Goal: Information Seeking & Learning: Learn about a topic

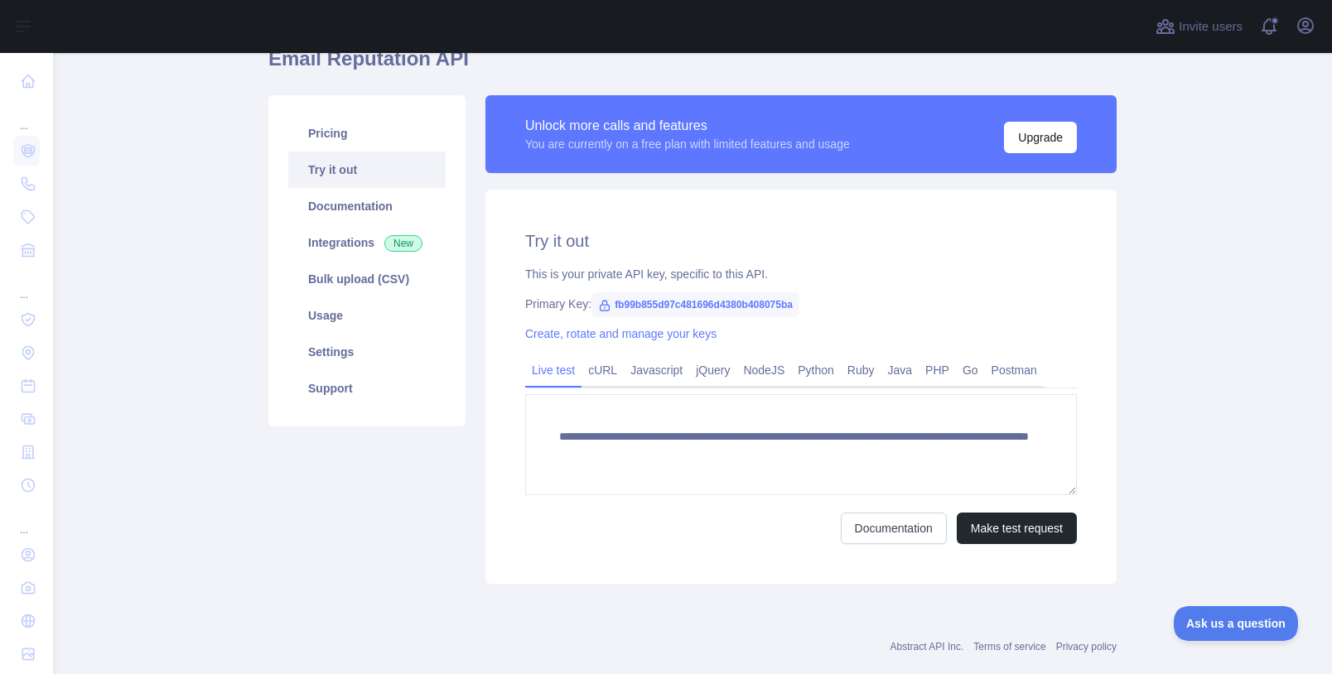
scroll to position [113, 0]
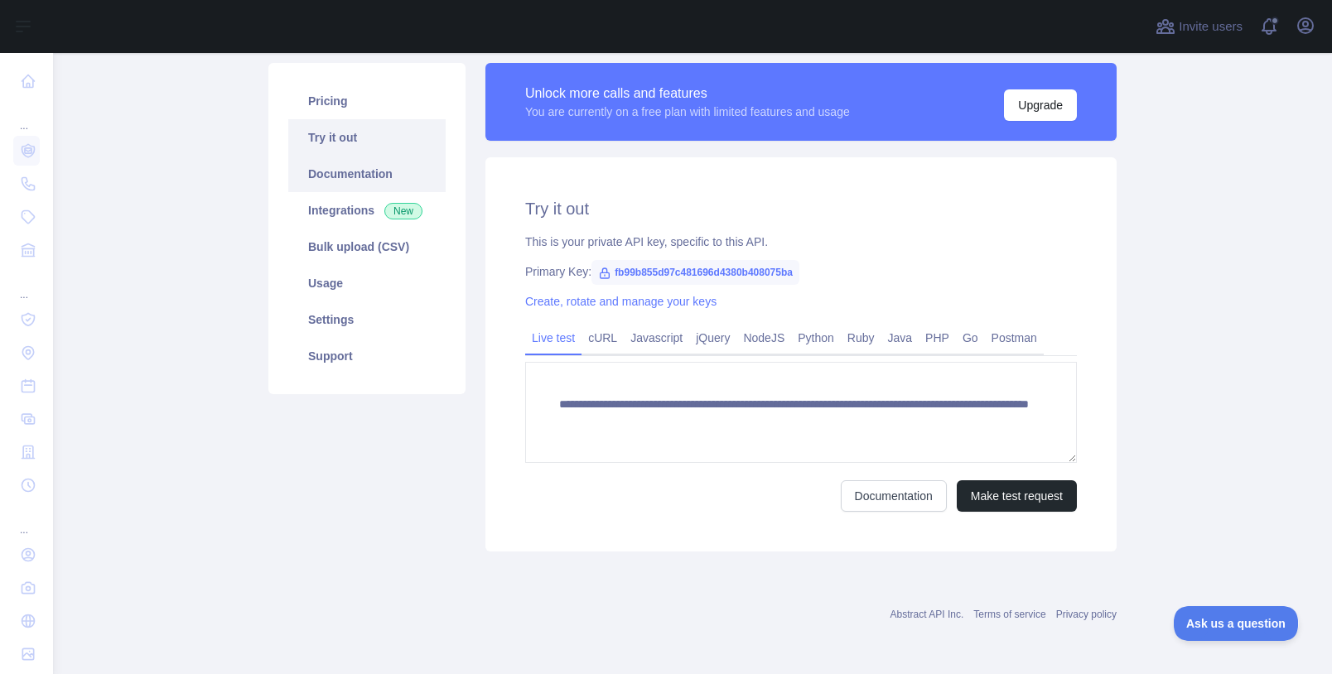
click at [313, 180] on link "Documentation" at bounding box center [366, 174] width 157 height 36
click at [1029, 496] on button "Make test request" at bounding box center [1017, 496] width 120 height 31
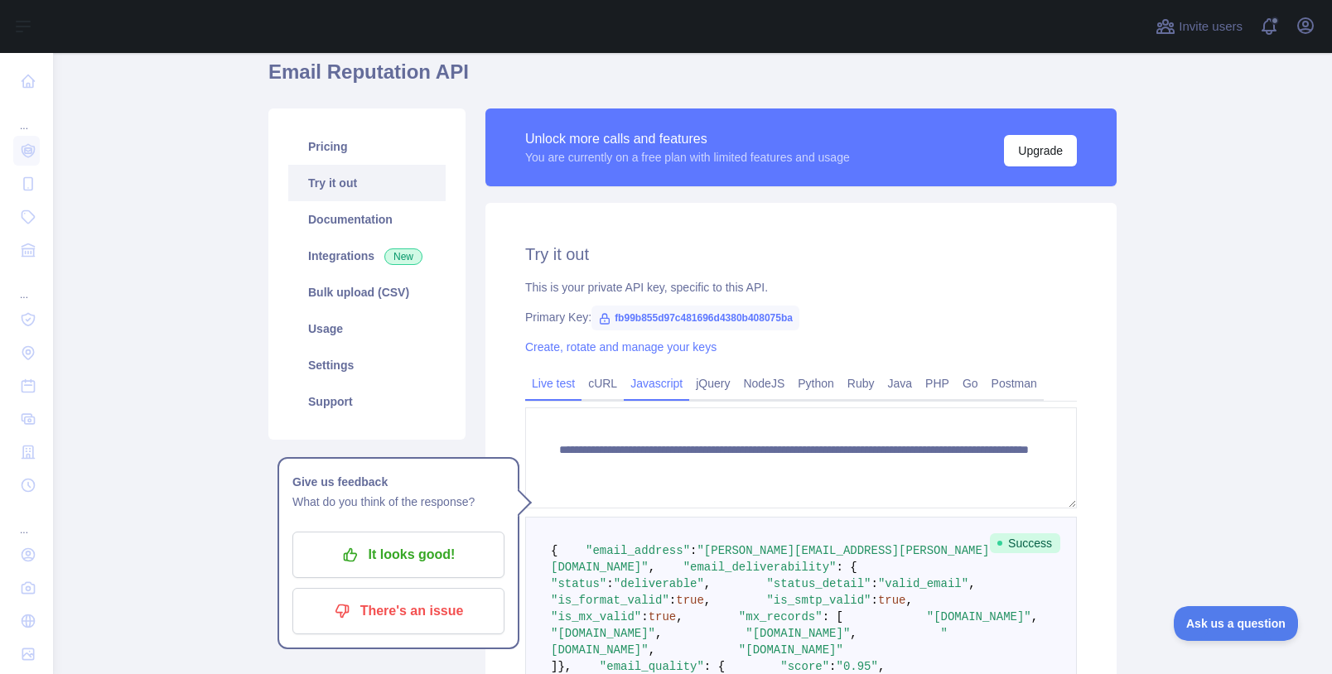
scroll to position [86, 0]
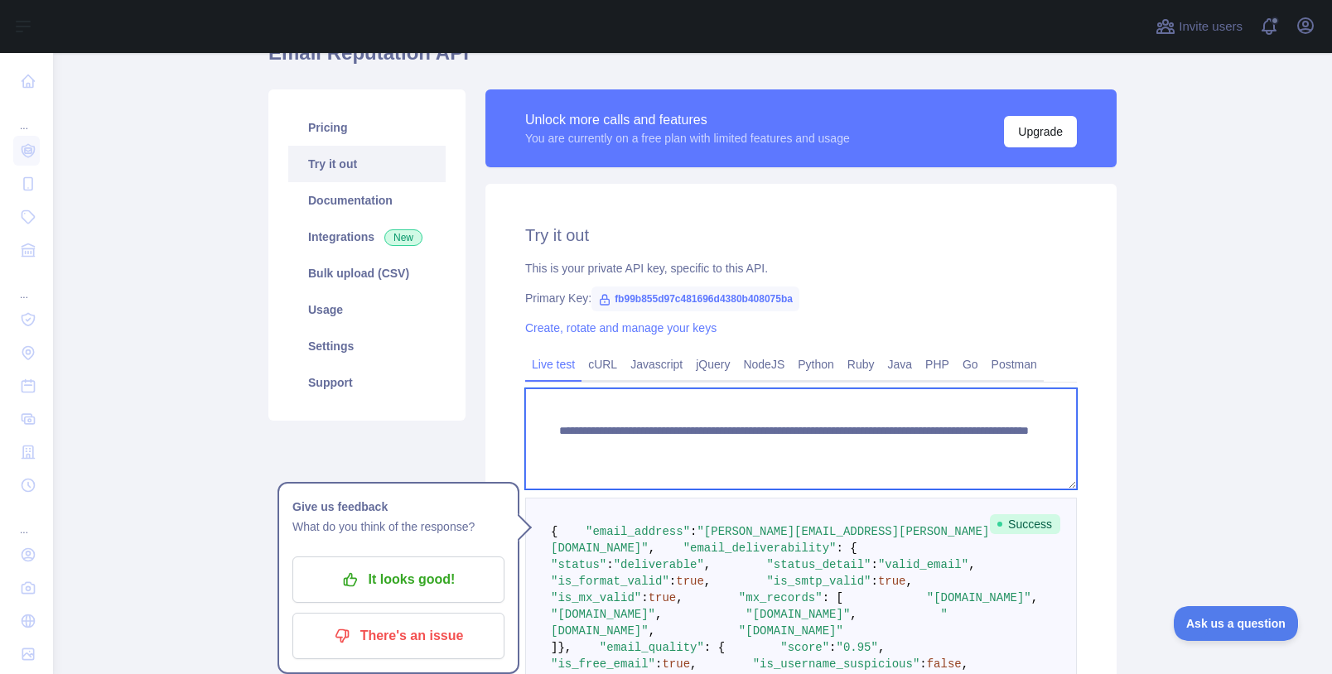
drag, startPoint x: 555, startPoint y: 432, endPoint x: 1035, endPoint y: 442, distance: 479.8
click at [1035, 442] on textarea "**********" at bounding box center [801, 439] width 552 height 101
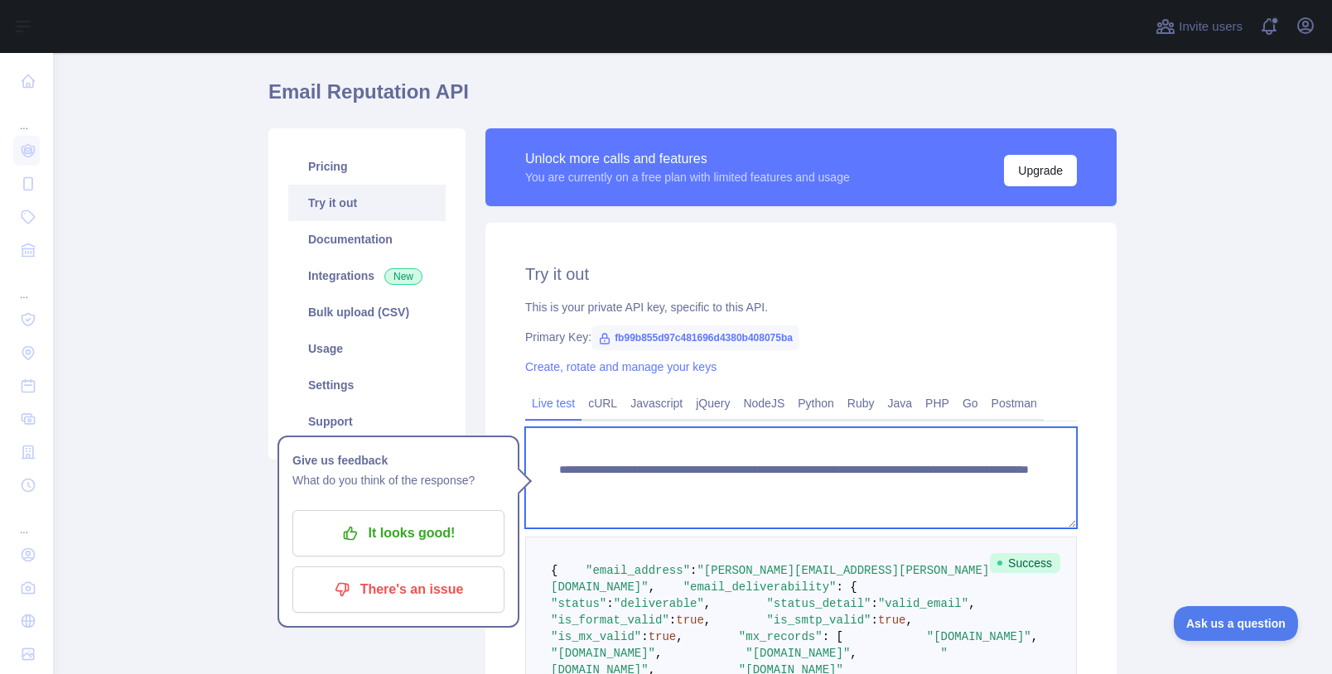
scroll to position [0, 0]
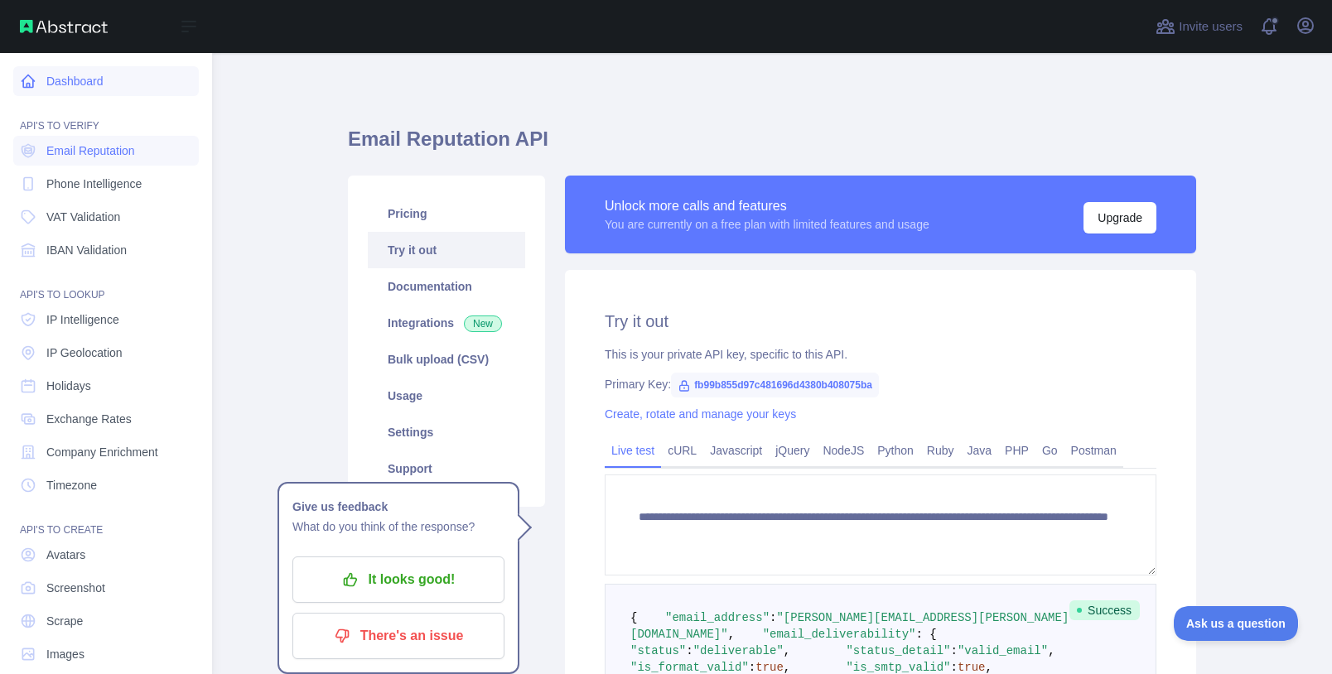
click at [61, 77] on link "Dashboard" at bounding box center [106, 81] width 186 height 30
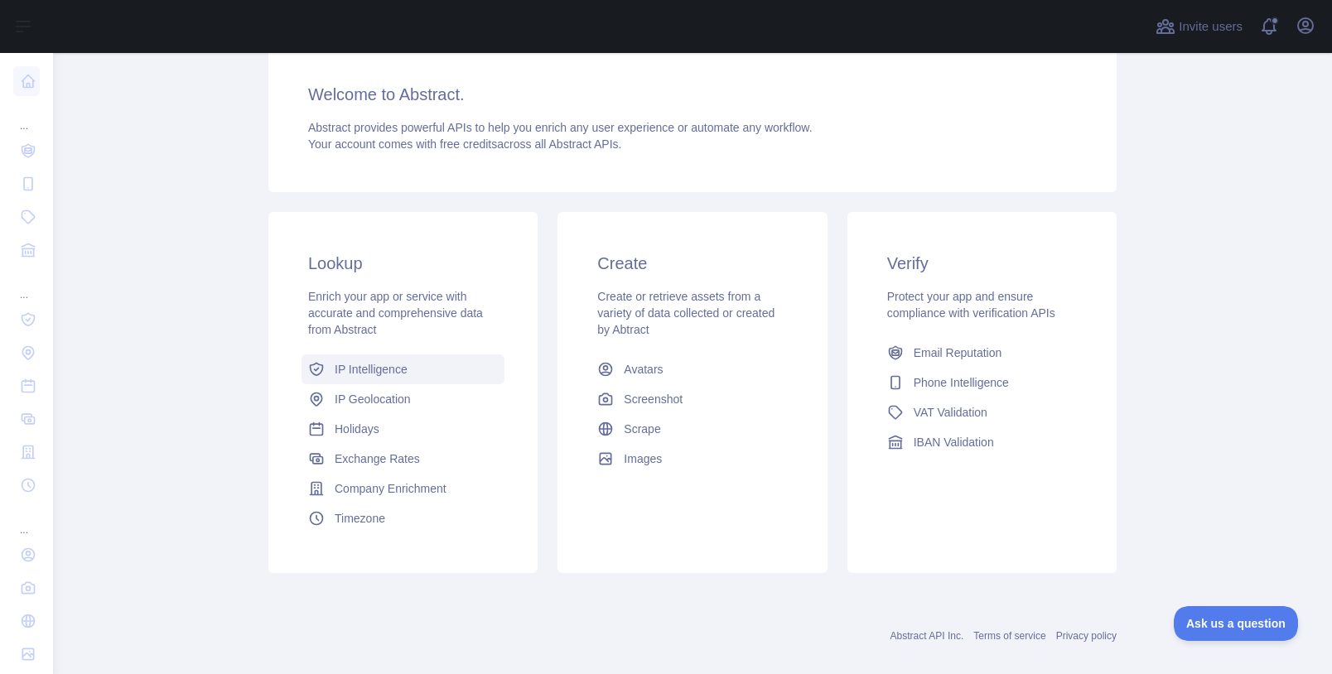
scroll to position [151, 0]
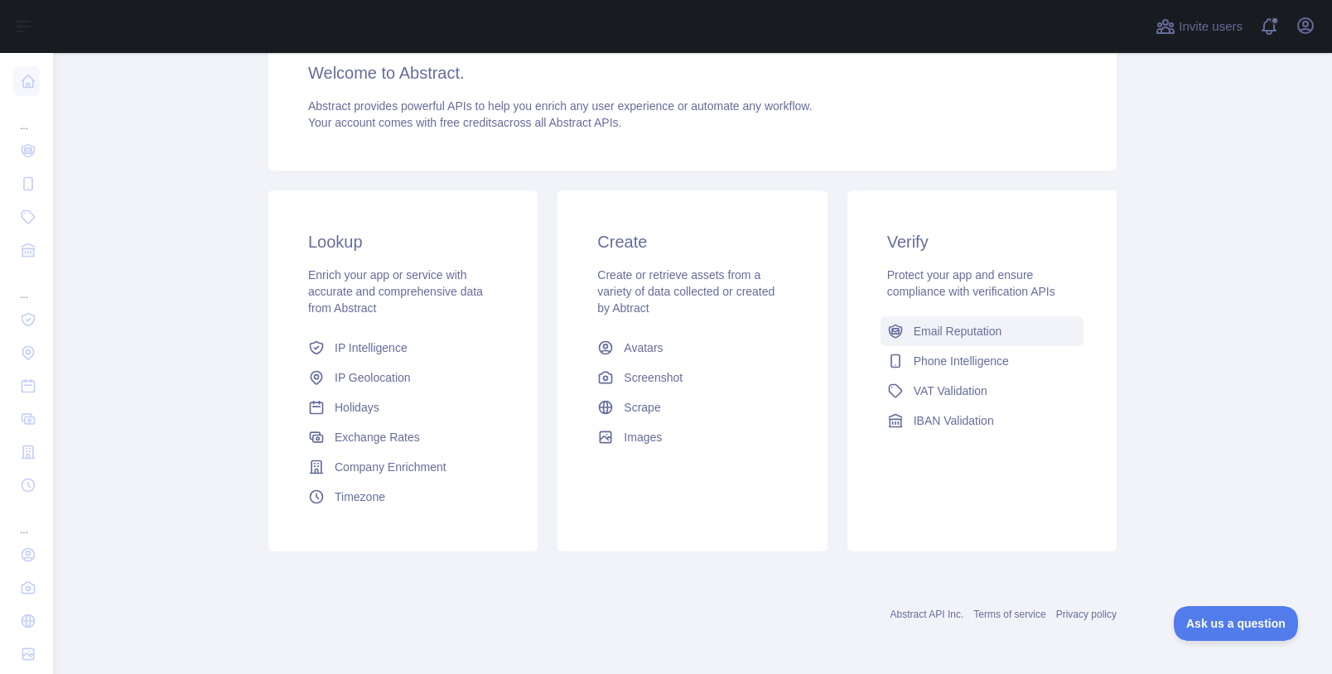
click at [981, 332] on span "Email Reputation" at bounding box center [958, 331] width 89 height 17
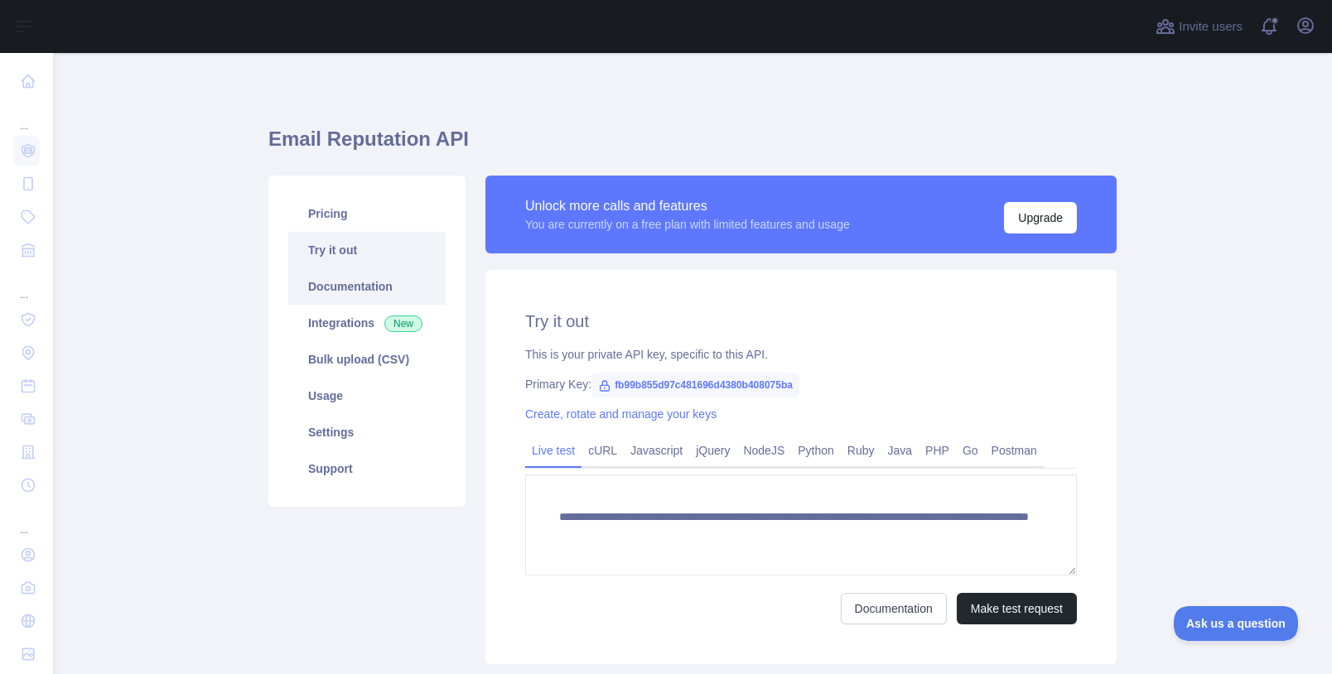
click at [337, 286] on link "Documentation" at bounding box center [366, 286] width 157 height 36
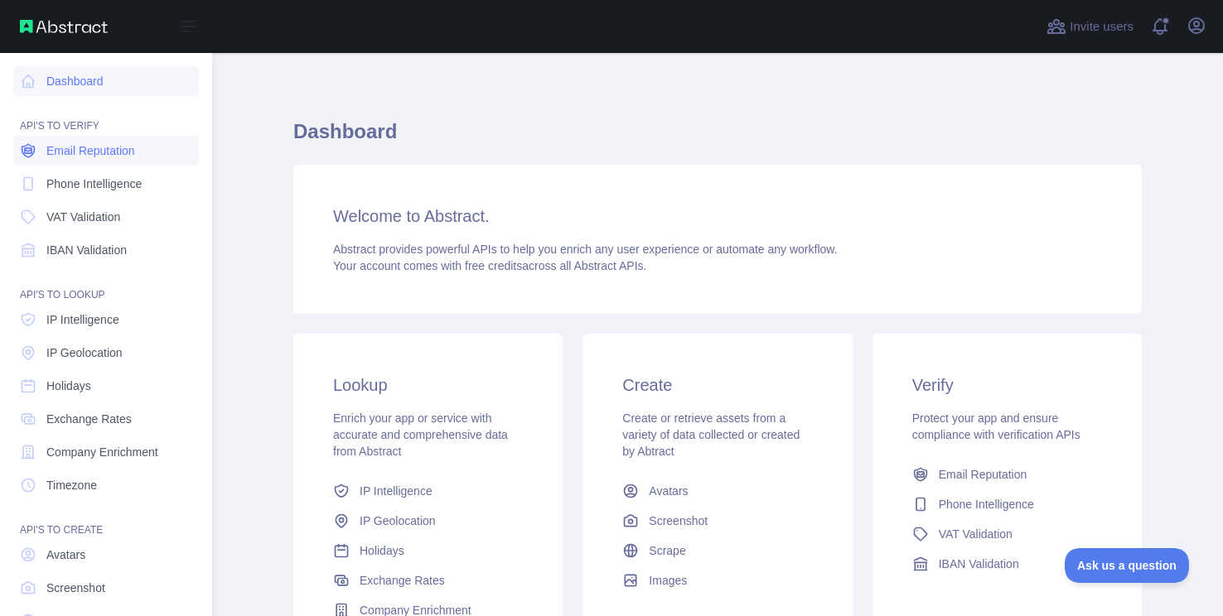
click at [109, 155] on span "Email Reputation" at bounding box center [90, 151] width 89 height 17
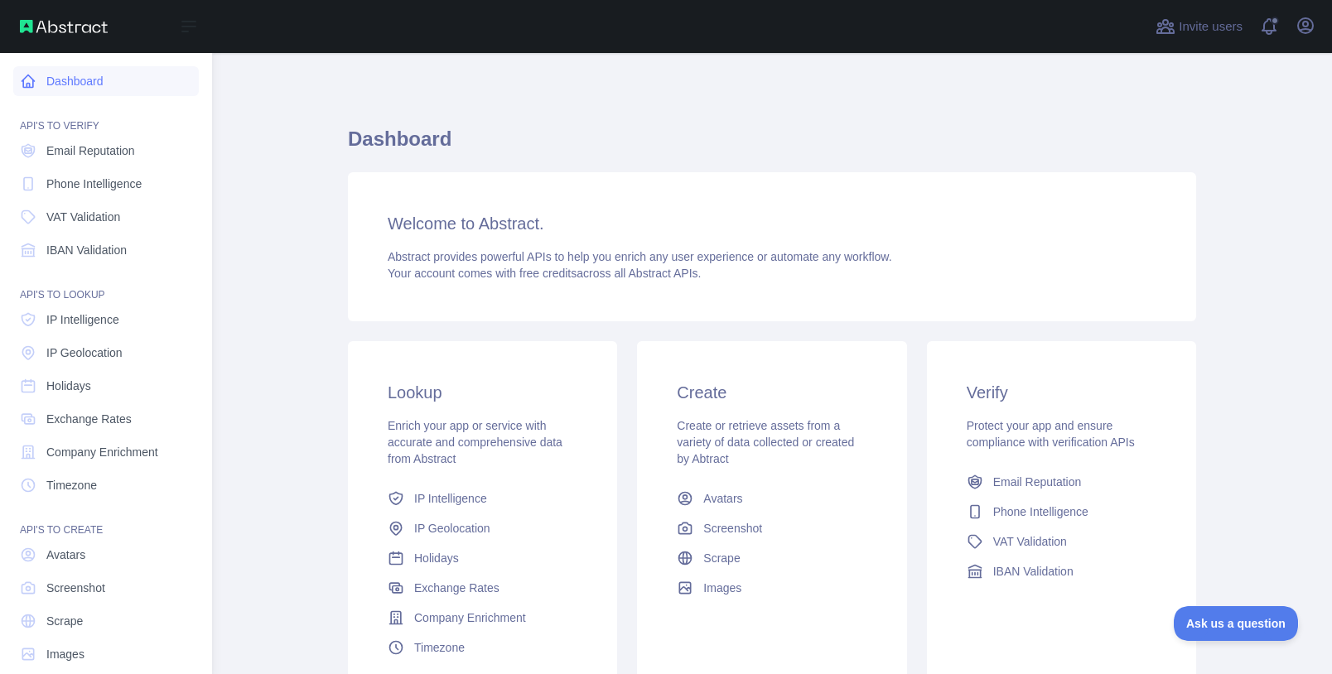
click at [57, 79] on link "Dashboard" at bounding box center [106, 81] width 186 height 30
click at [52, 22] on img at bounding box center [64, 26] width 88 height 13
click at [41, 27] on img at bounding box center [64, 26] width 88 height 13
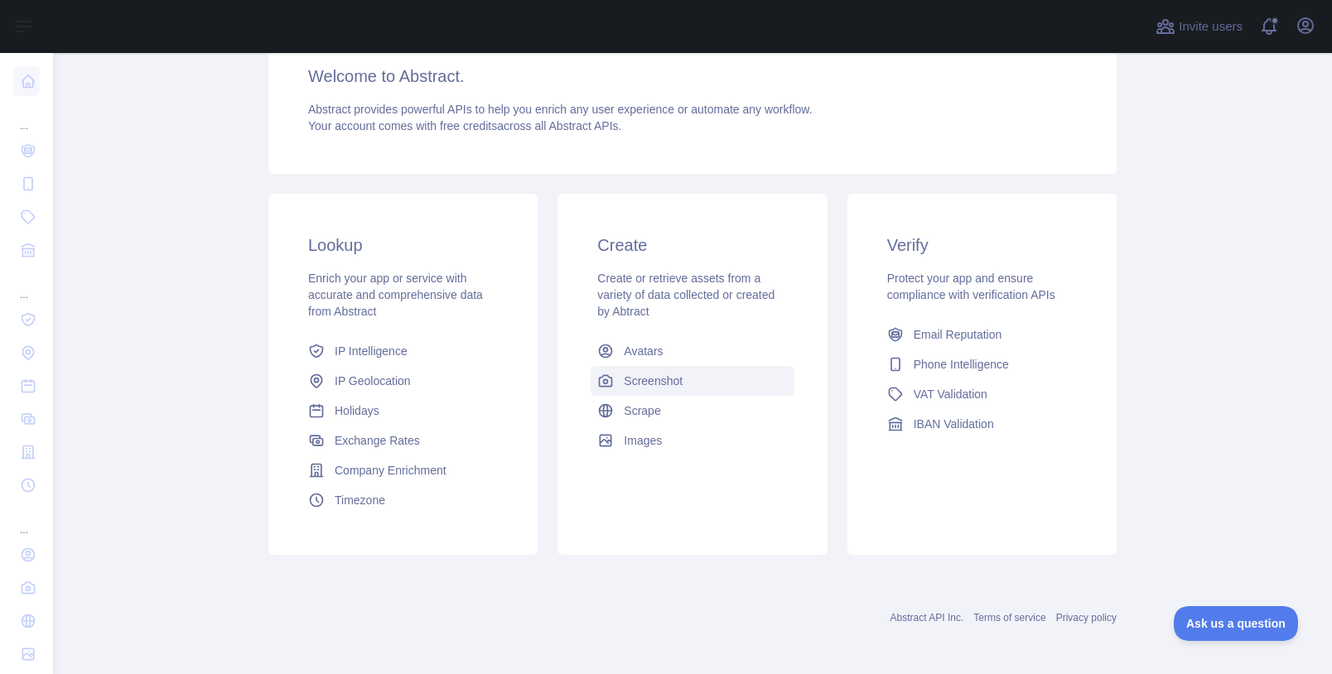
scroll to position [151, 0]
click at [967, 396] on span "VAT Validation" at bounding box center [951, 391] width 74 height 17
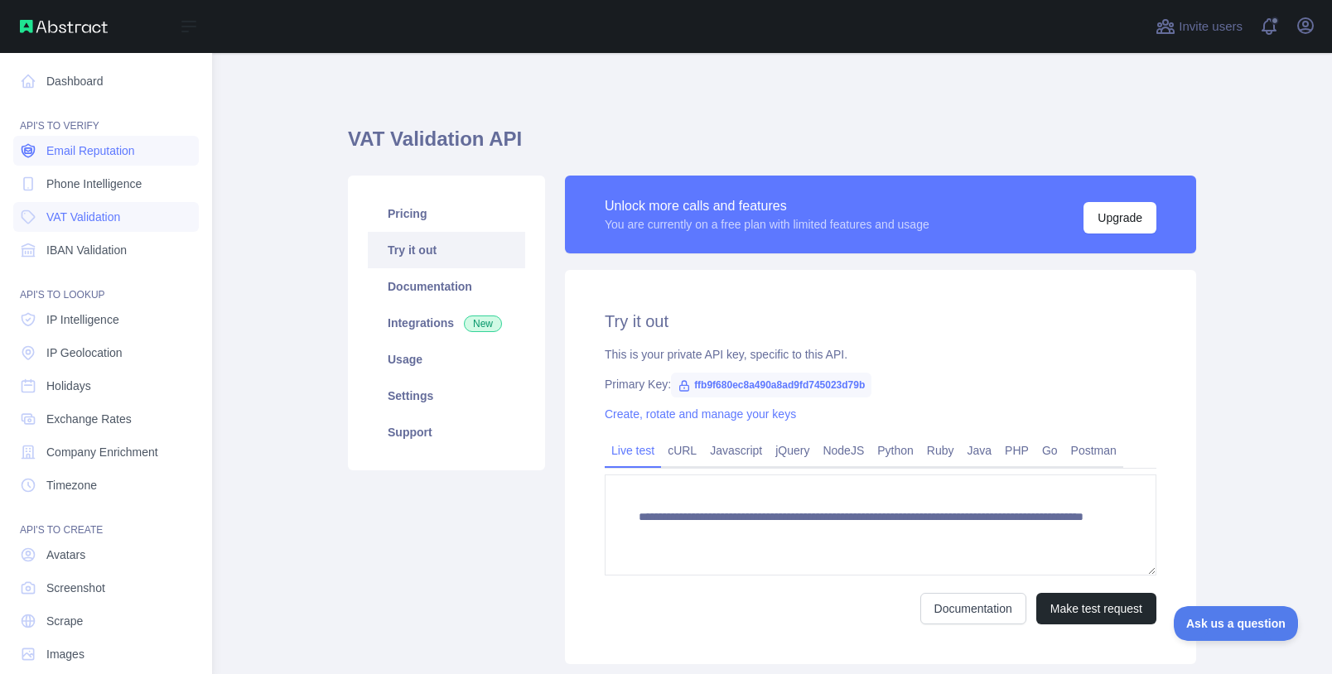
click at [40, 157] on link "Email Reputation" at bounding box center [106, 151] width 186 height 30
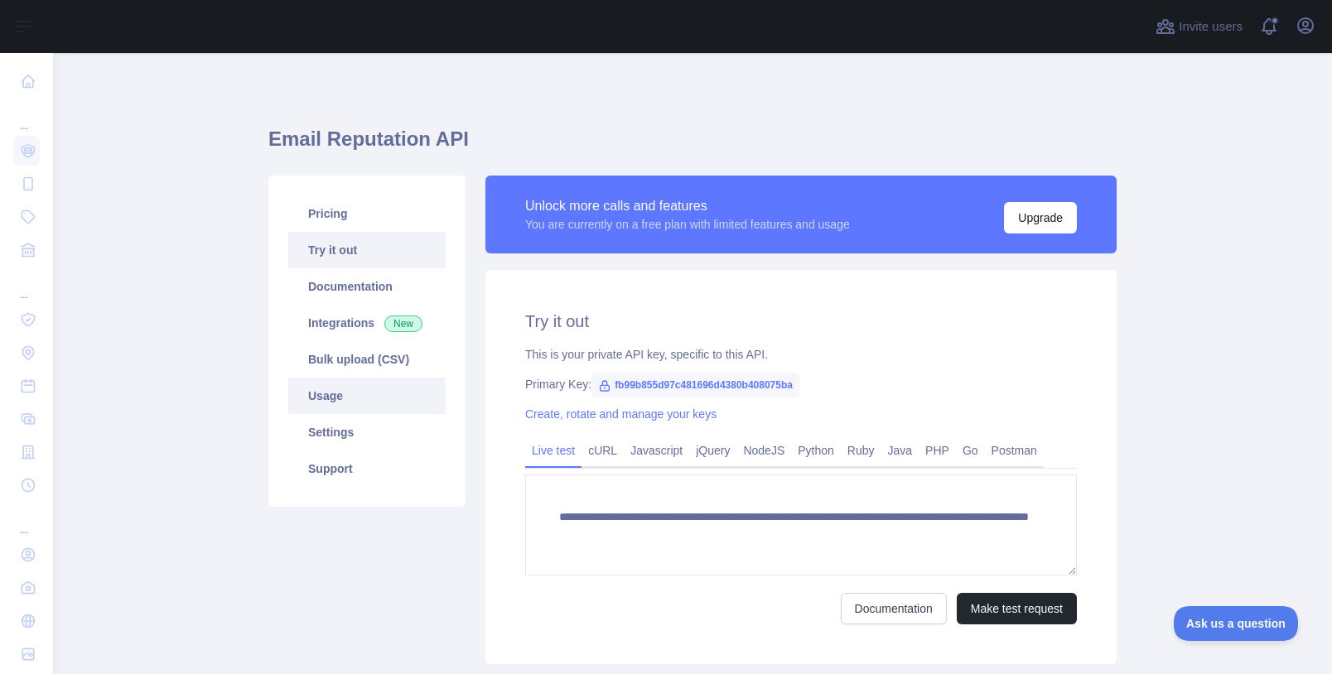
click at [369, 409] on link "Usage" at bounding box center [366, 396] width 157 height 36
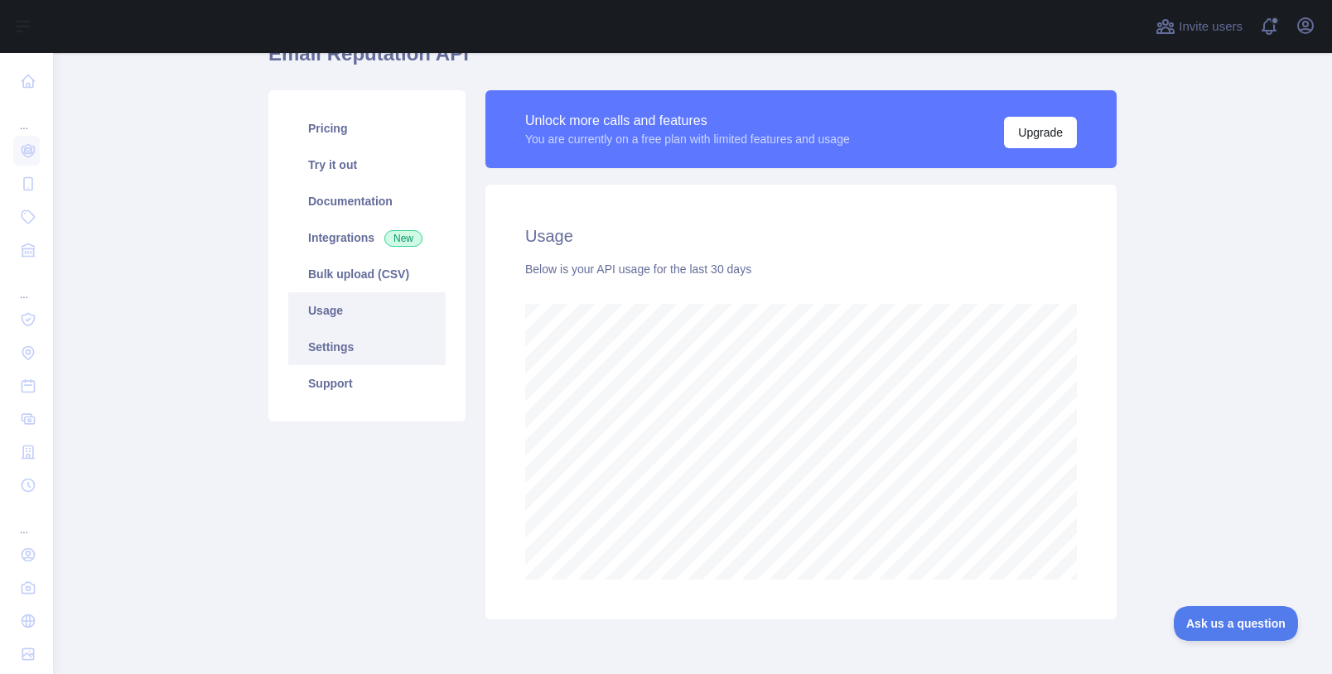
scroll to position [5, 0]
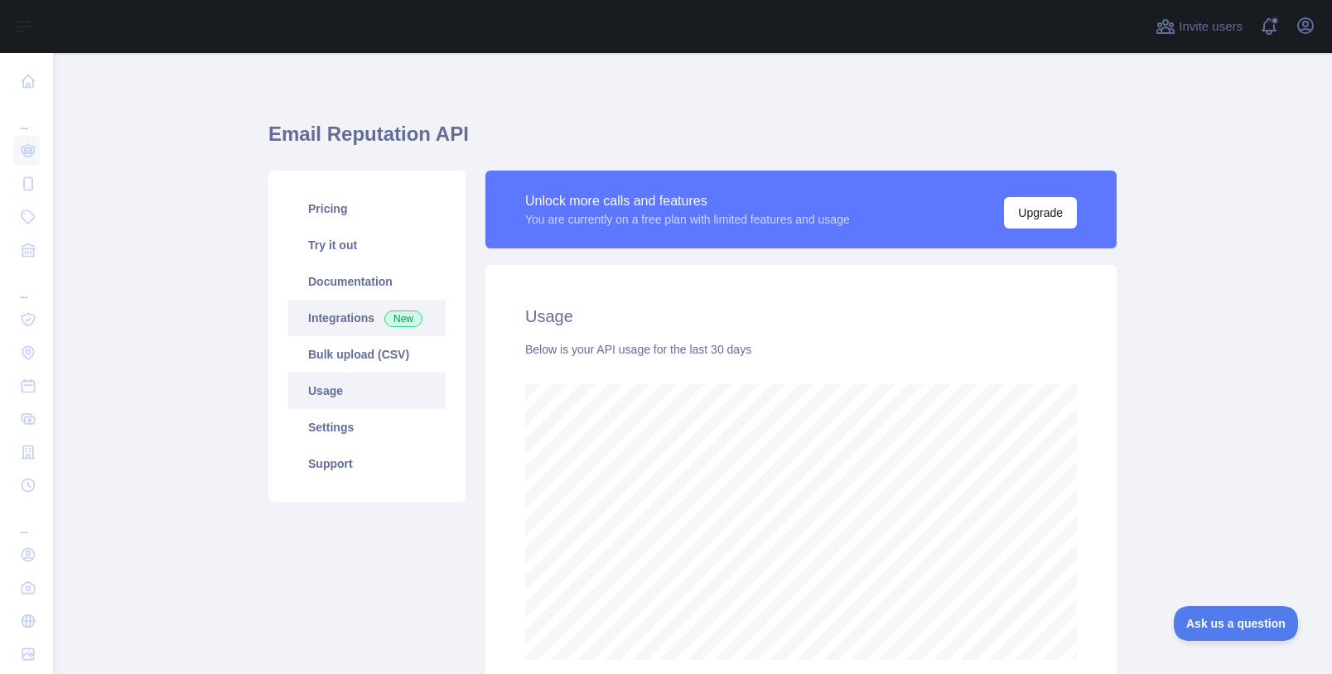
click at [350, 317] on link "Integrations New" at bounding box center [366, 318] width 157 height 36
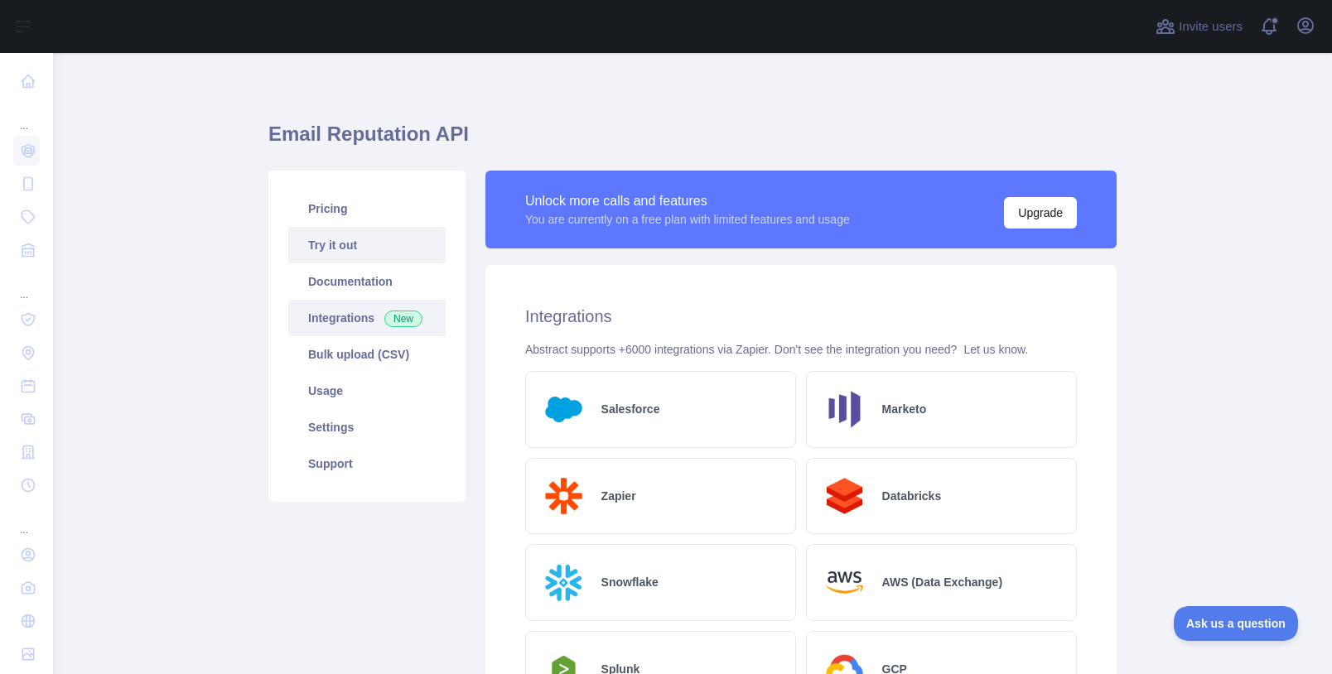
click at [362, 258] on link "Try it out" at bounding box center [366, 245] width 157 height 36
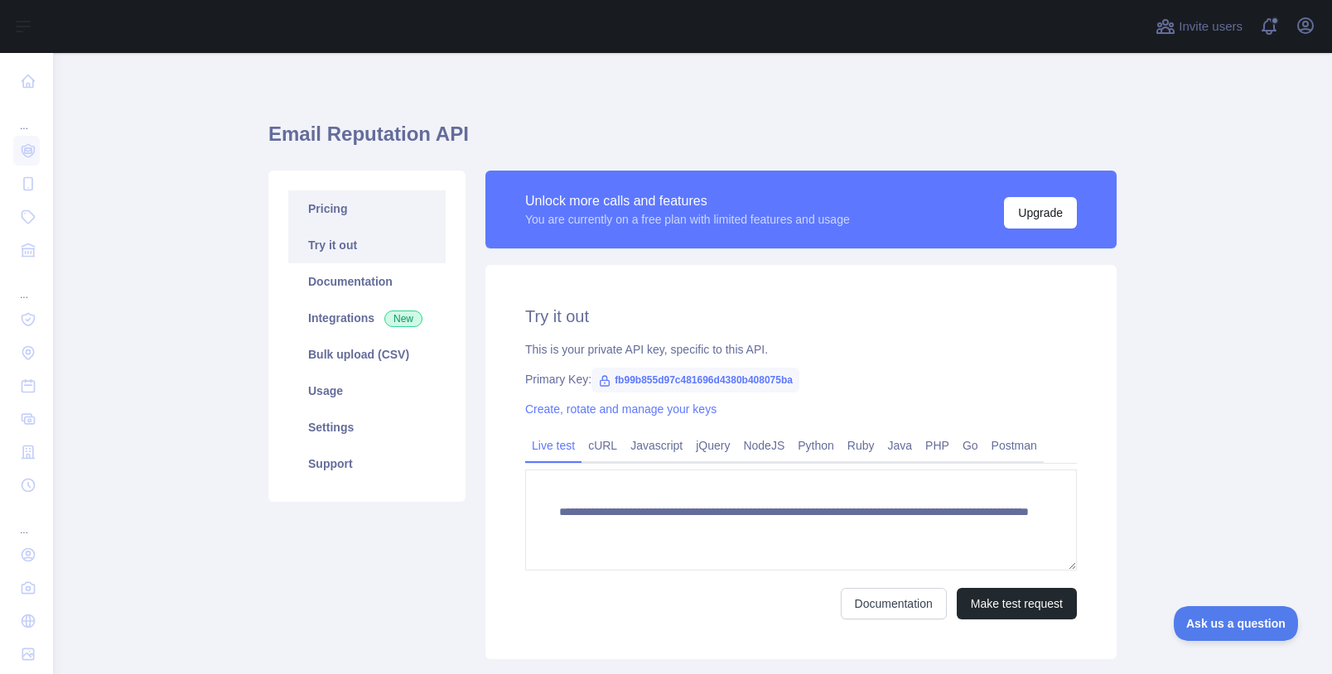
click at [374, 214] on link "Pricing" at bounding box center [366, 209] width 157 height 36
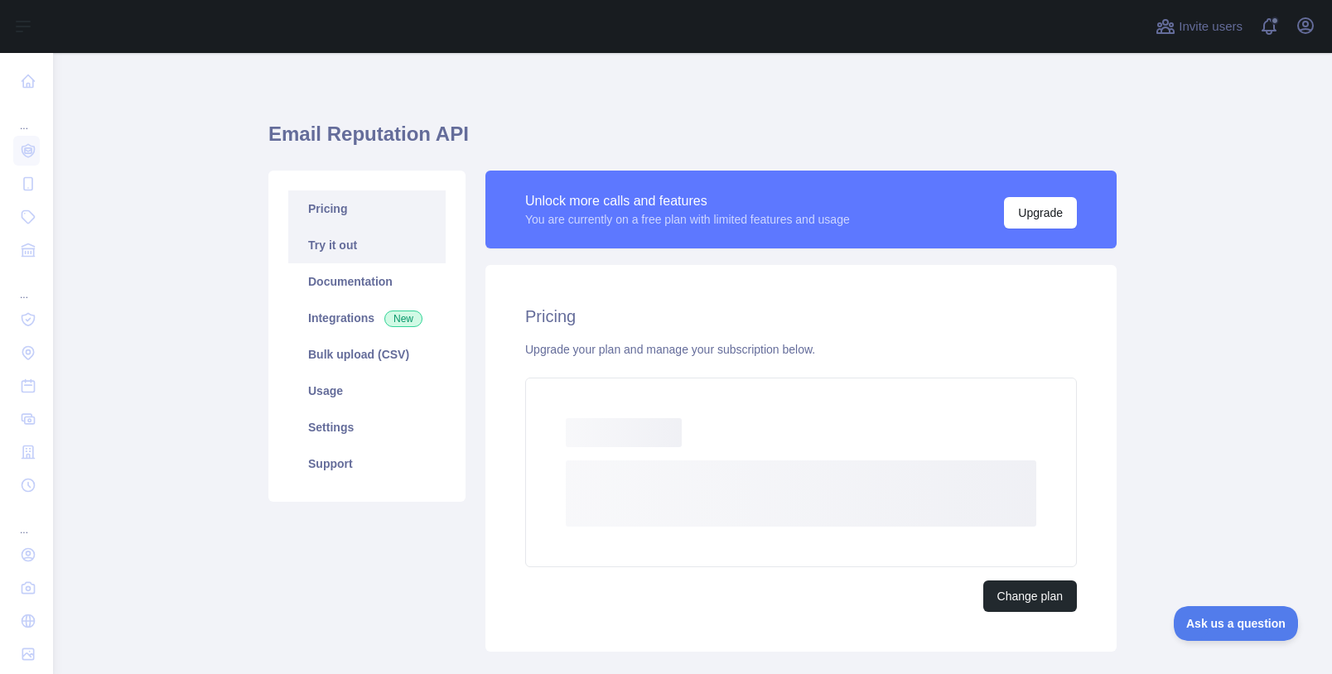
click at [373, 248] on link "Try it out" at bounding box center [366, 245] width 157 height 36
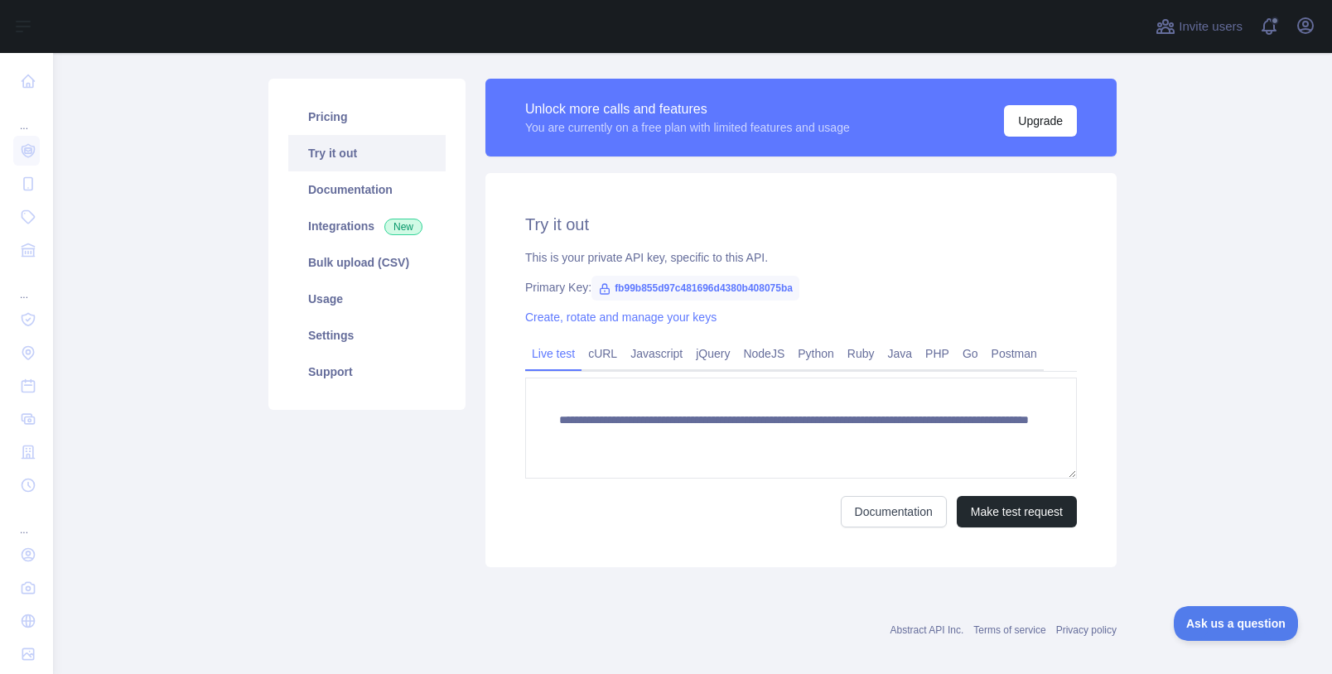
scroll to position [113, 0]
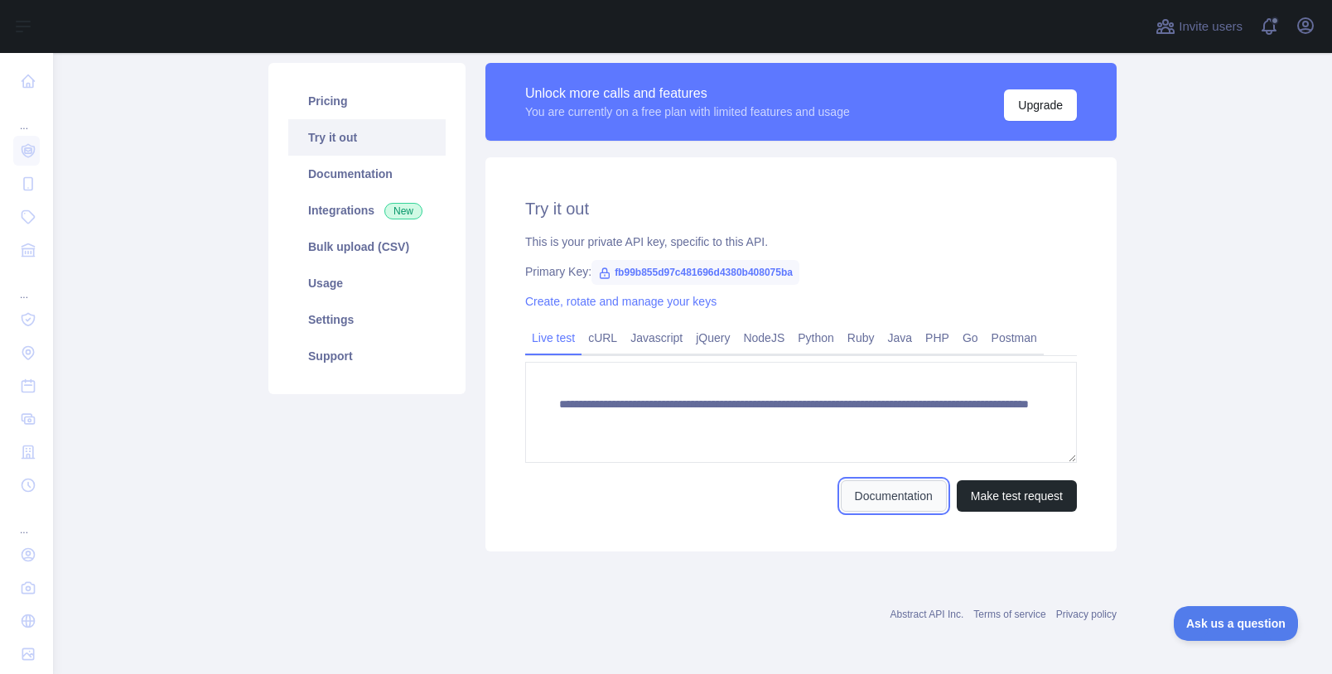
click at [877, 499] on link "Documentation" at bounding box center [894, 496] width 106 height 31
click at [601, 339] on link "cURL" at bounding box center [603, 338] width 42 height 27
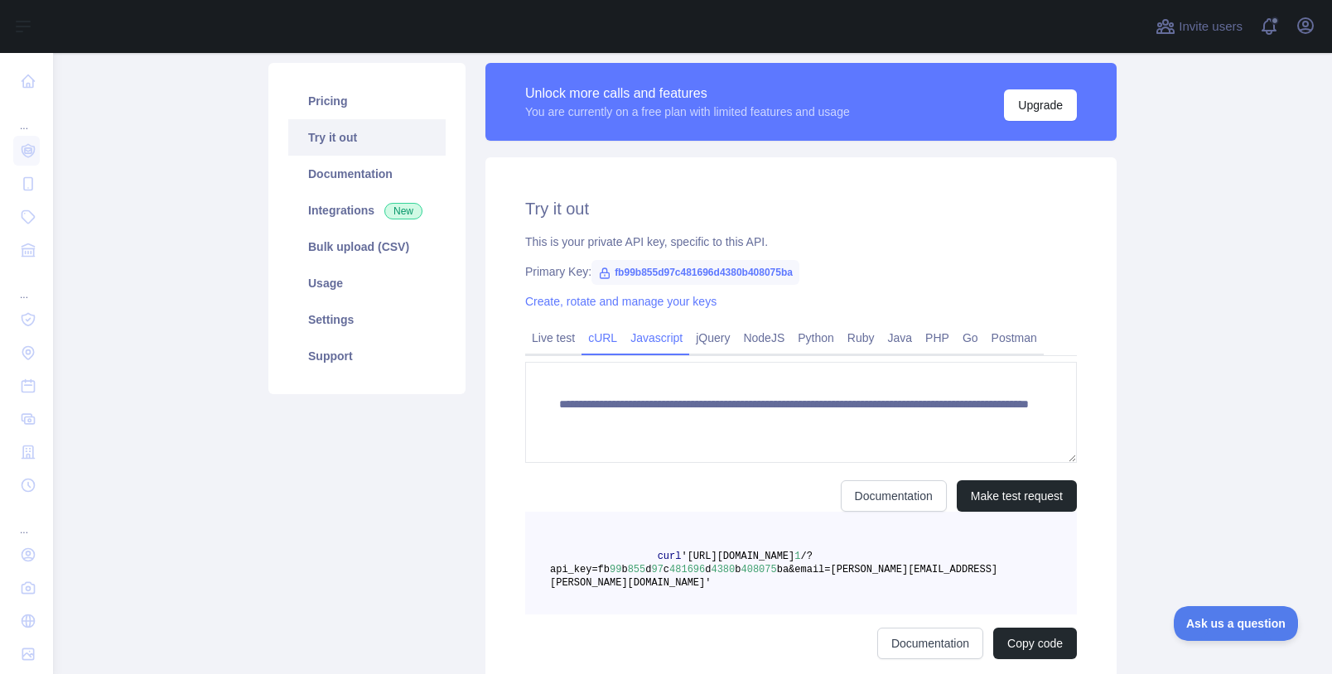
scroll to position [97, 0]
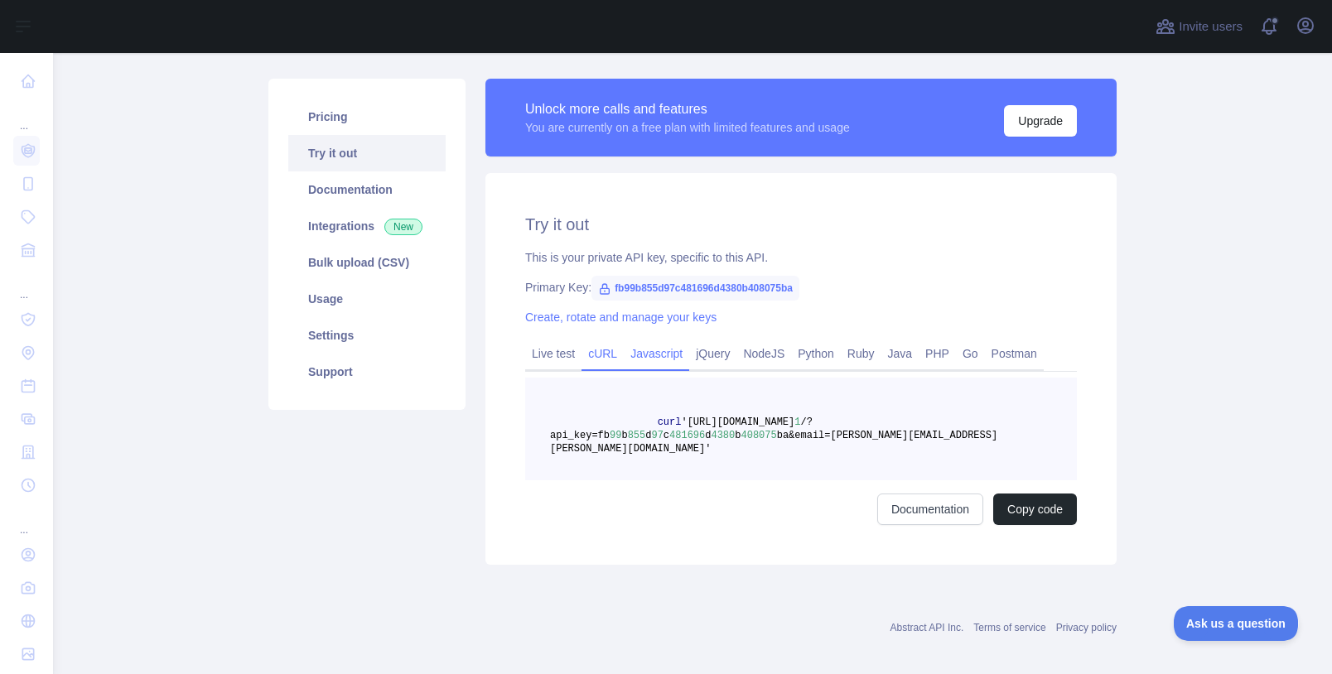
click at [663, 349] on link "Javascript" at bounding box center [656, 354] width 65 height 27
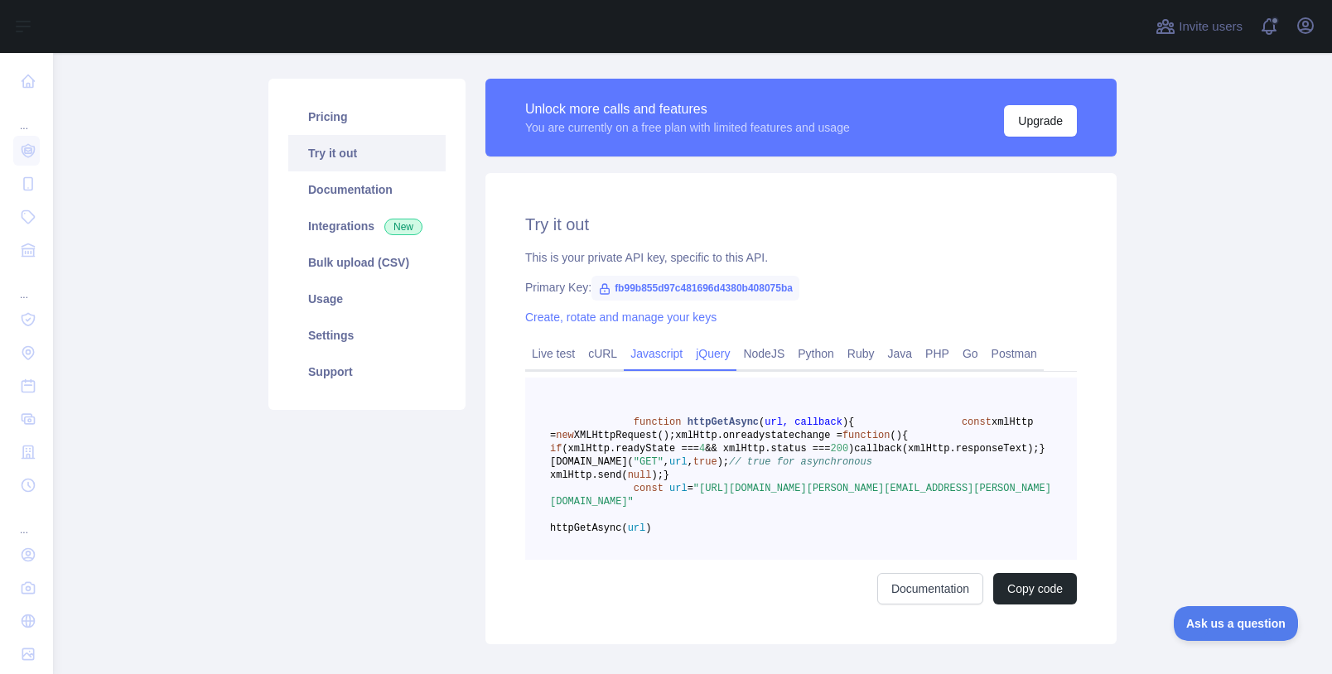
click at [723, 345] on link "jQuery" at bounding box center [712, 354] width 47 height 27
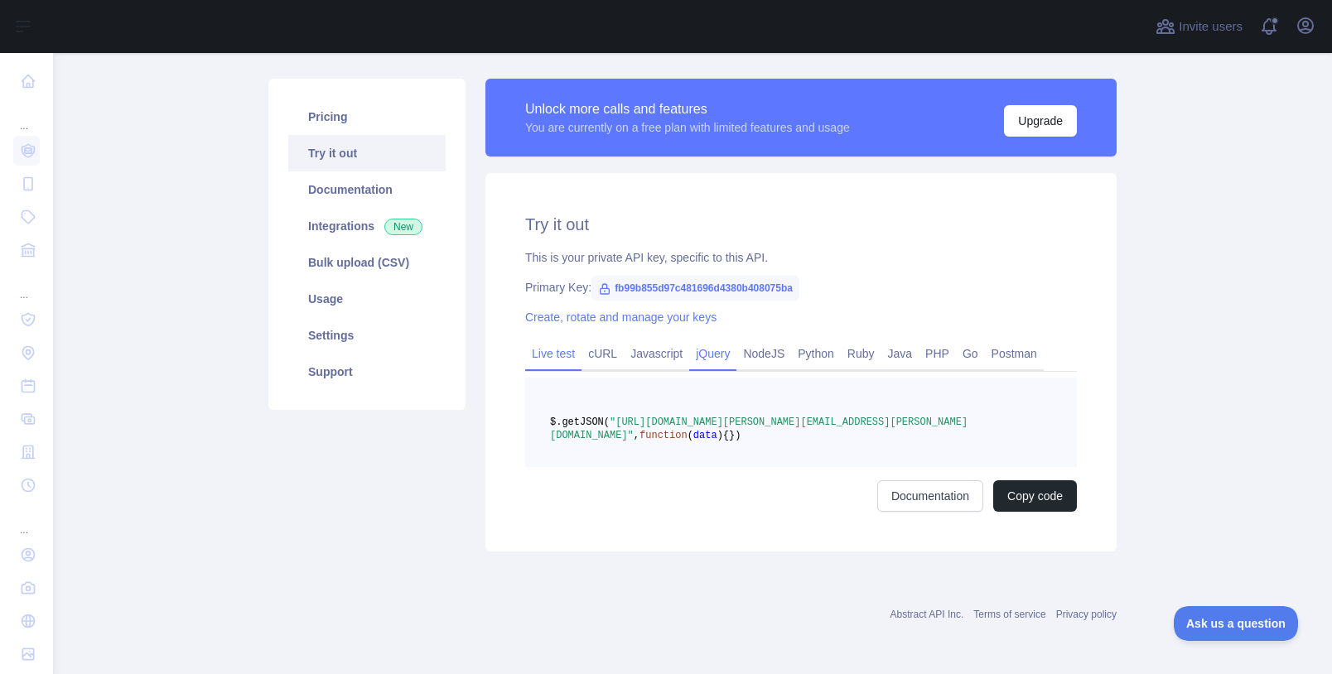
click at [565, 356] on link "Live test" at bounding box center [553, 354] width 56 height 27
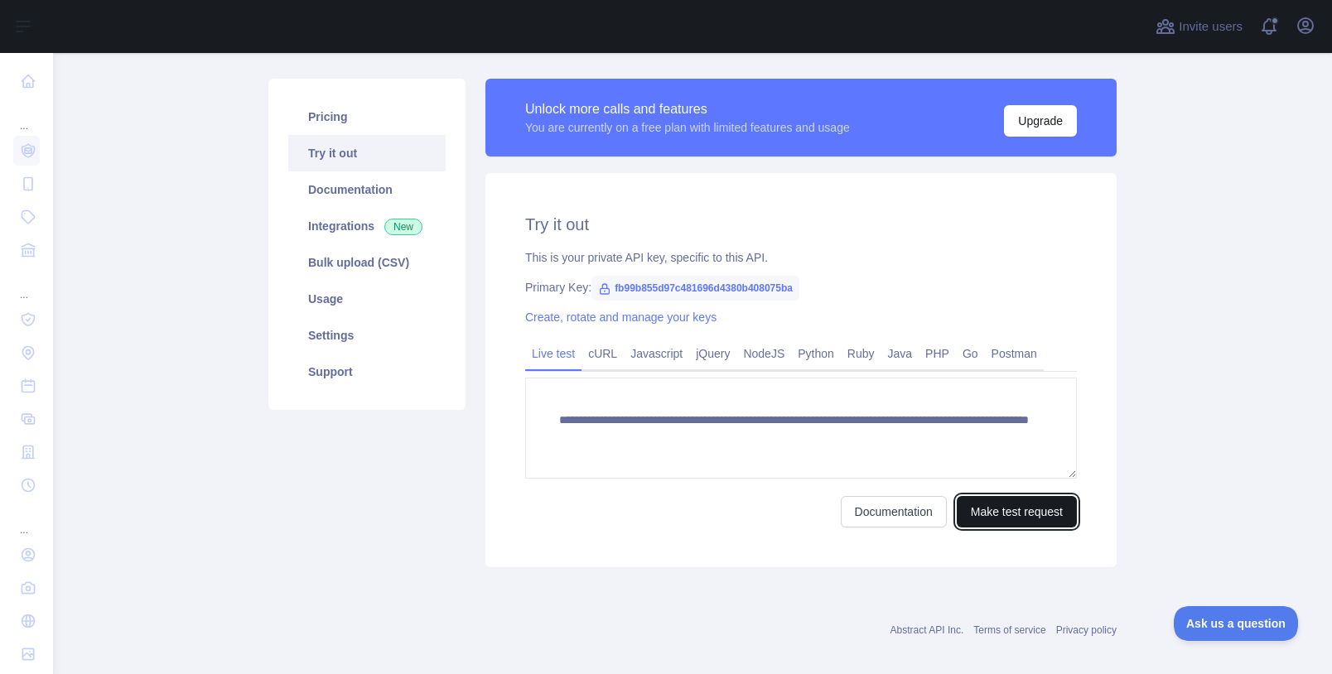
click at [996, 516] on button "Make test request" at bounding box center [1017, 511] width 120 height 31
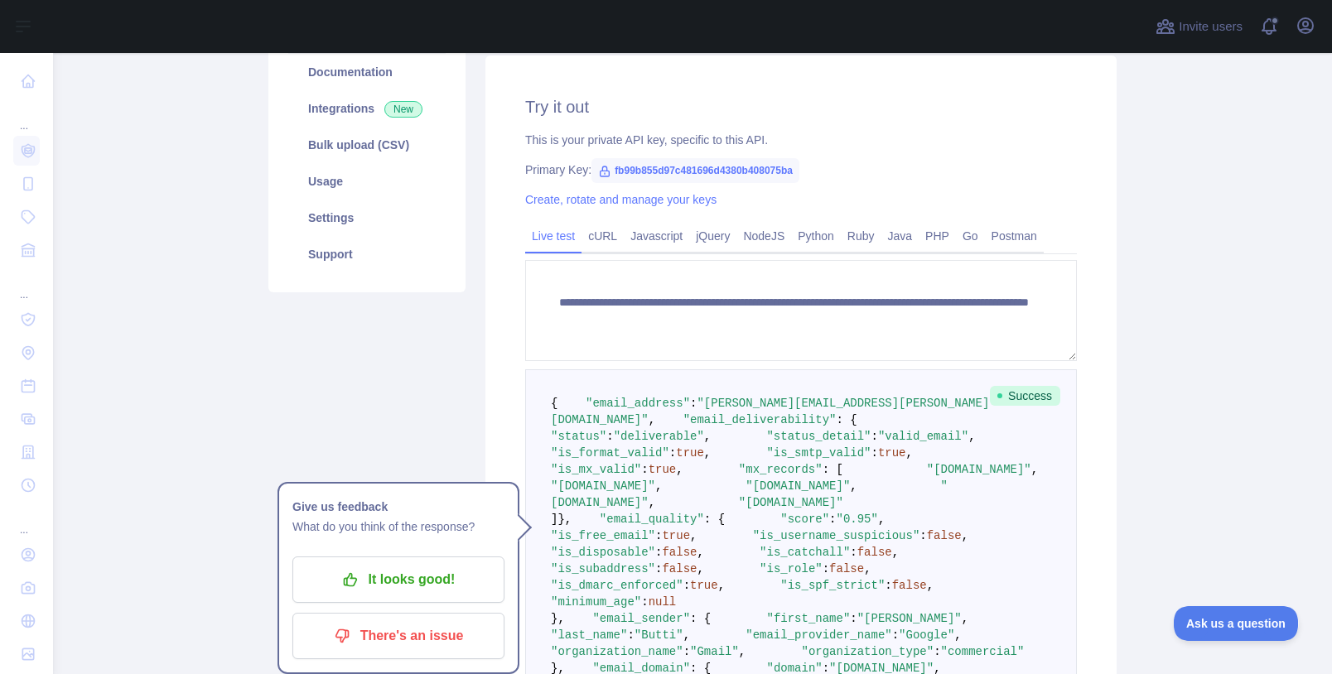
scroll to position [218, 0]
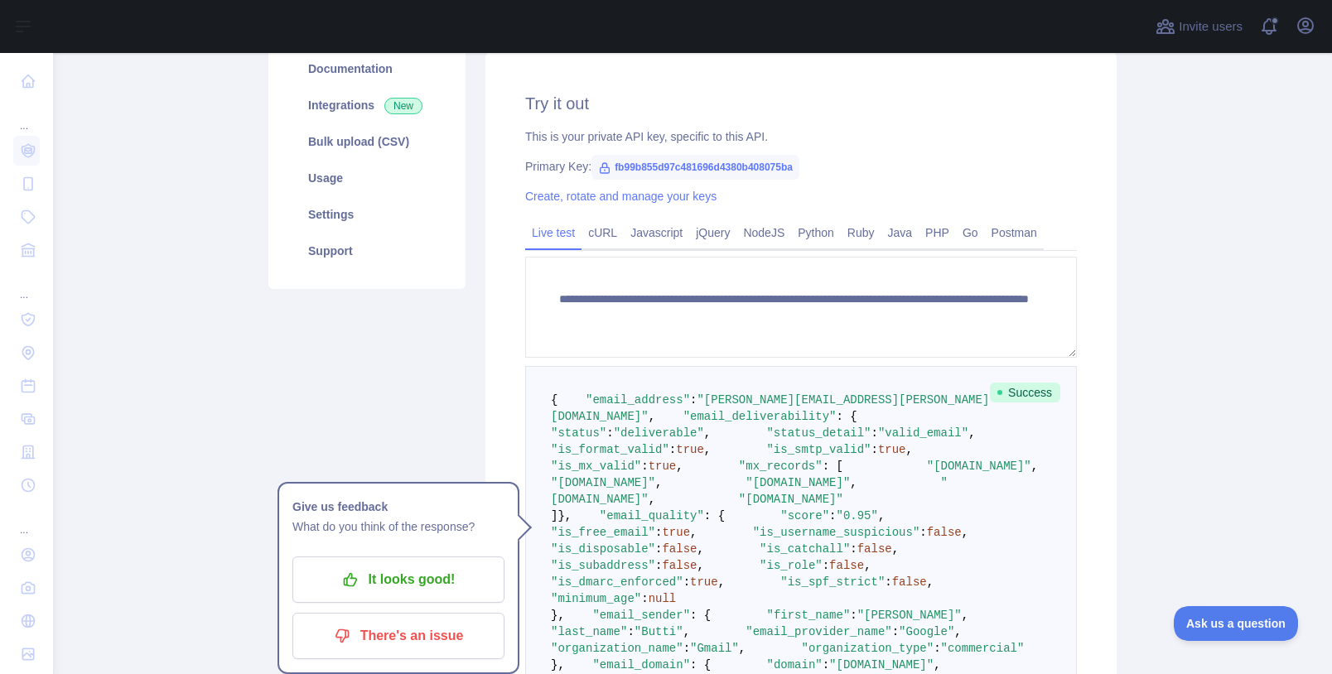
click at [260, 384] on div "Pricing Try it out Documentation Integrations New Bulk upload (CSV) Usage Setti…" at bounding box center [366, 454] width 217 height 992
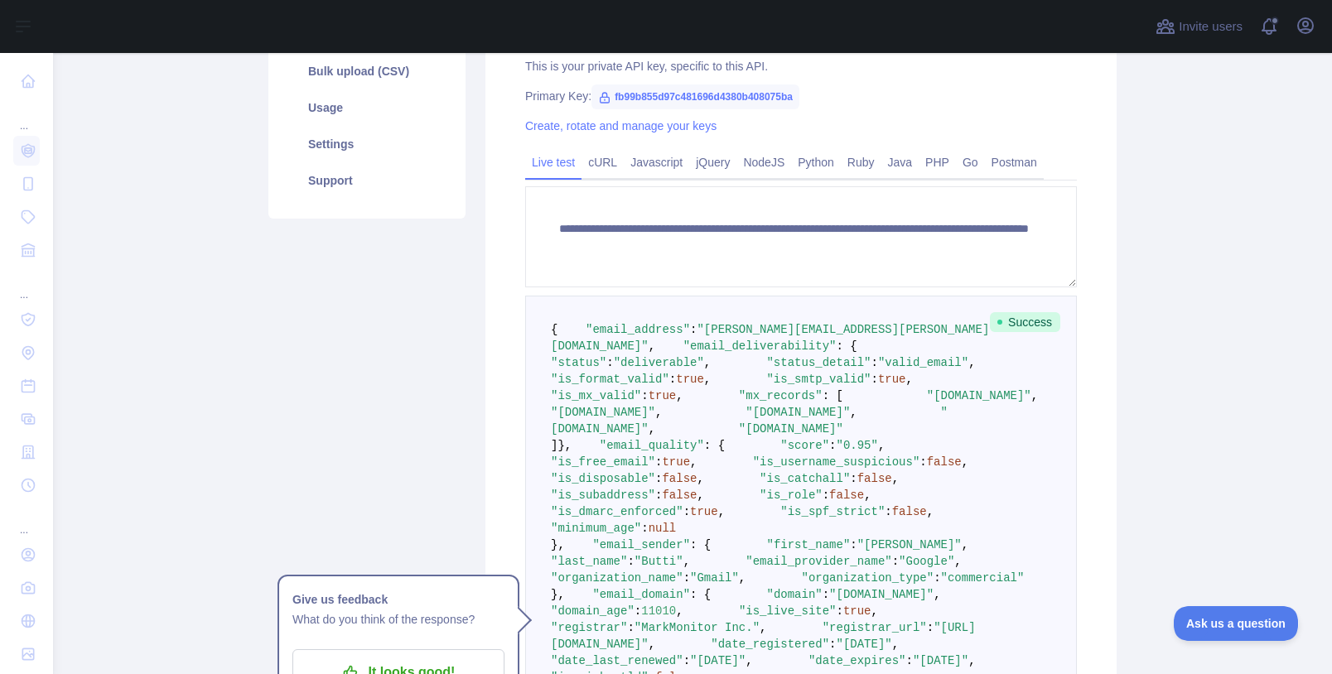
scroll to position [381, 0]
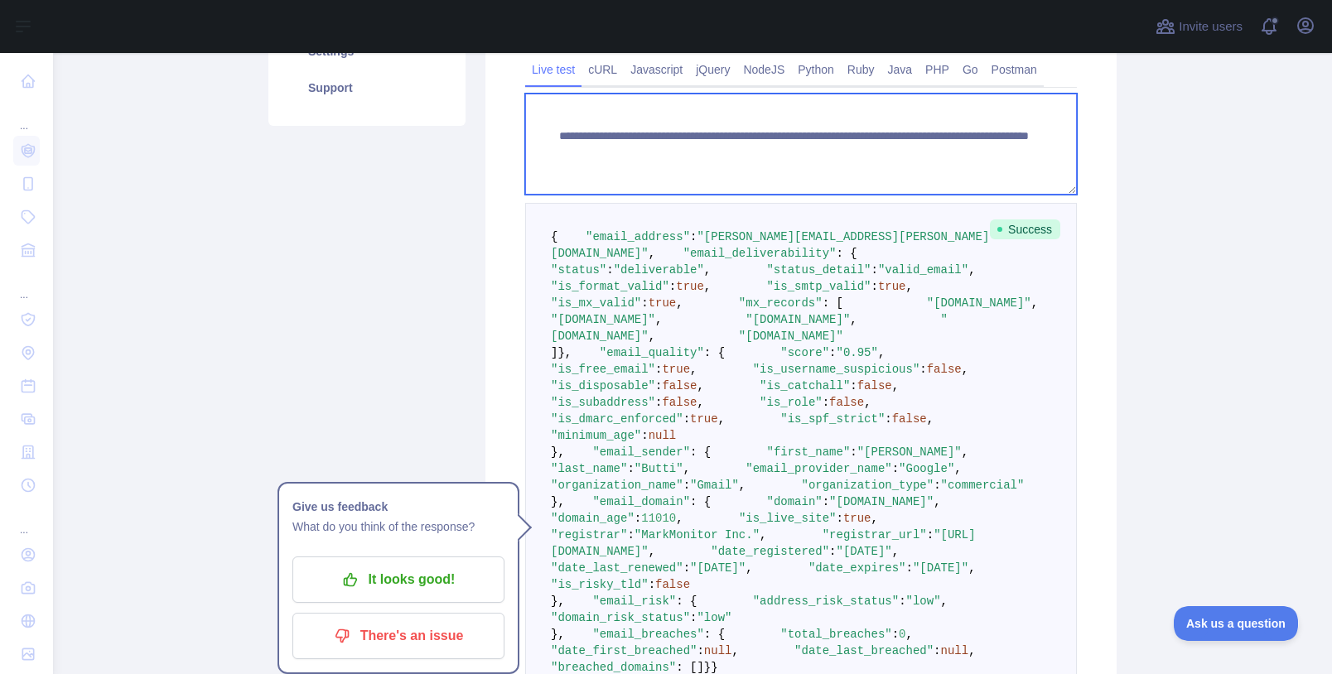
drag, startPoint x: 1030, startPoint y: 156, endPoint x: 461, endPoint y: 136, distance: 569.5
click at [461, 136] on div "**********" at bounding box center [692, 291] width 868 height 1012
